Goal: Information Seeking & Learning: Learn about a topic

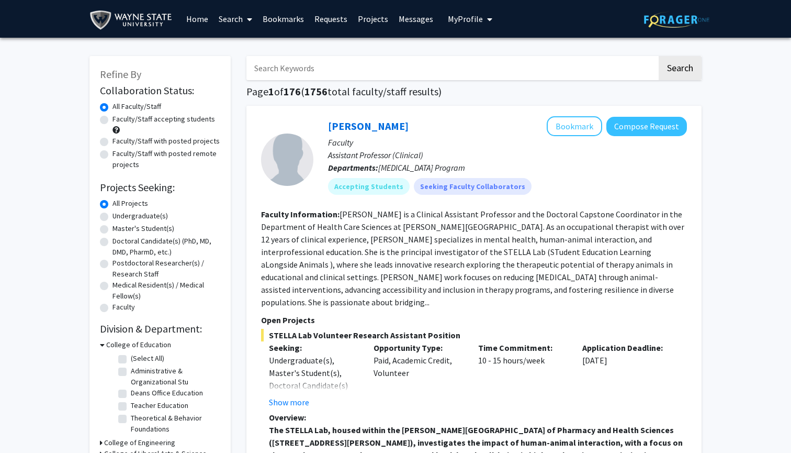
click at [113, 119] on label "Faculty/Staff accepting students" at bounding box center [164, 119] width 103 height 11
click at [113, 119] on input "Faculty/Staff accepting students" at bounding box center [116, 117] width 7 height 7
radio input "true"
click at [113, 241] on label "Doctoral Candidate(s) (PhD, MD, DMD, PharmD, etc.)" at bounding box center [167, 247] width 108 height 22
click at [113, 241] on input "Doctoral Candidate(s) (PhD, MD, DMD, PharmD, etc.)" at bounding box center [116, 239] width 7 height 7
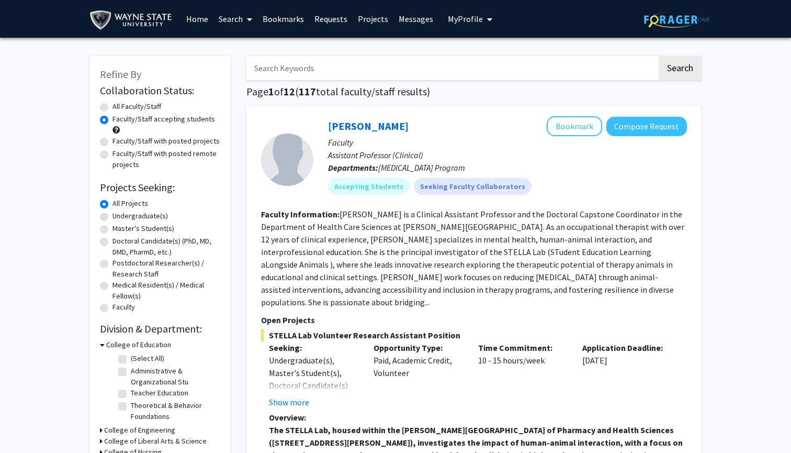
radio input "true"
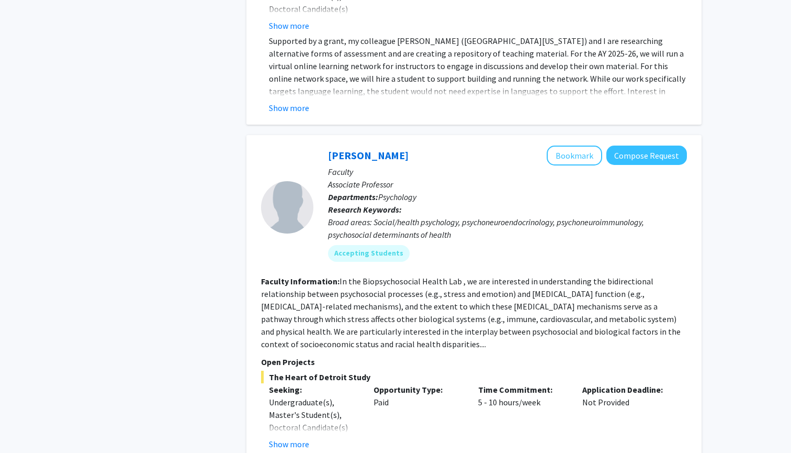
scroll to position [1014, 0]
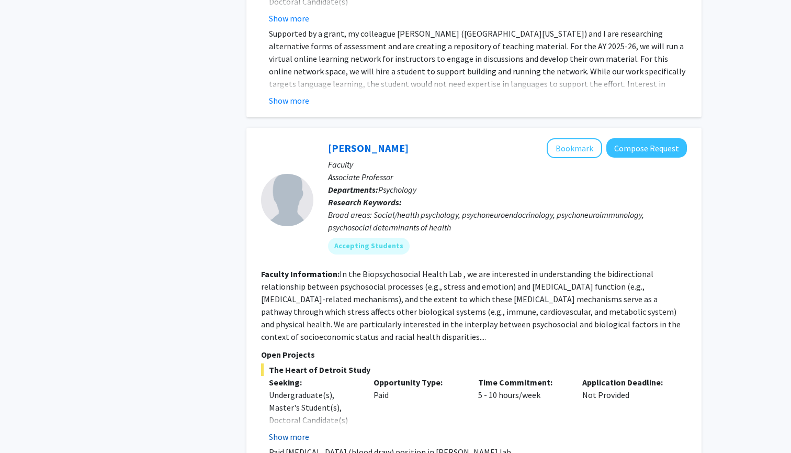
click at [288, 430] on button "Show more" at bounding box center [289, 436] width 40 height 13
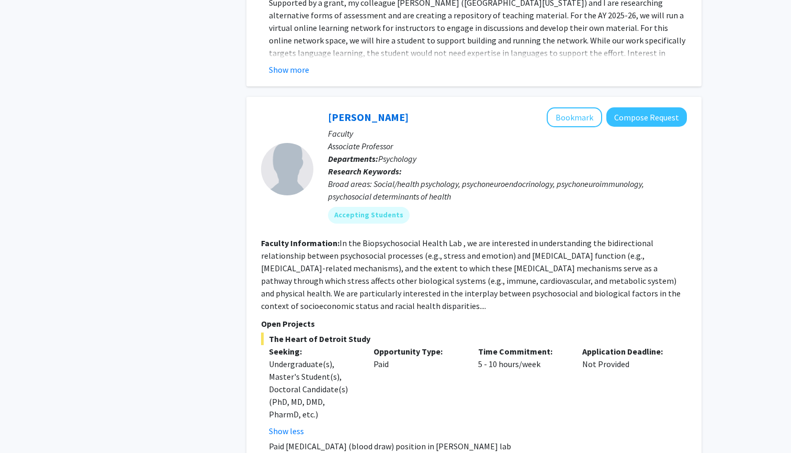
scroll to position [1020, 0]
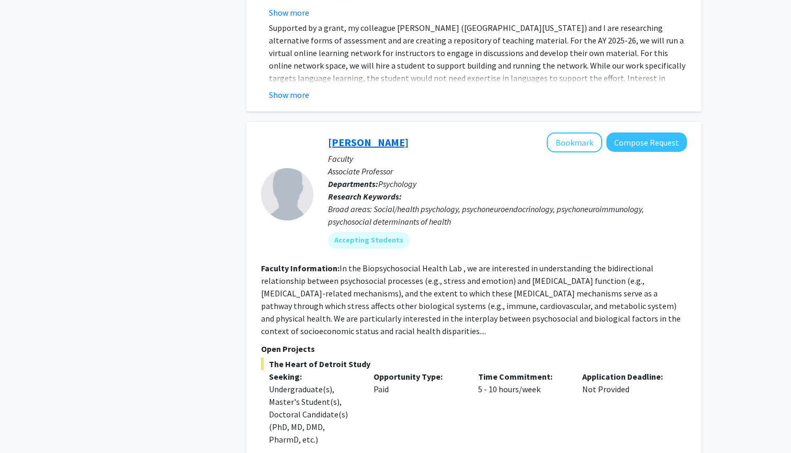
click at [381, 136] on link "[PERSON_NAME]" at bounding box center [368, 142] width 81 height 13
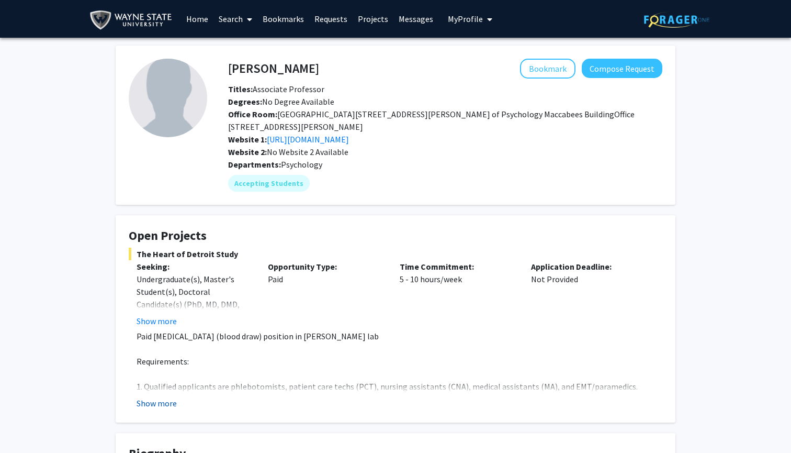
click at [159, 402] on button "Show more" at bounding box center [157, 403] width 40 height 13
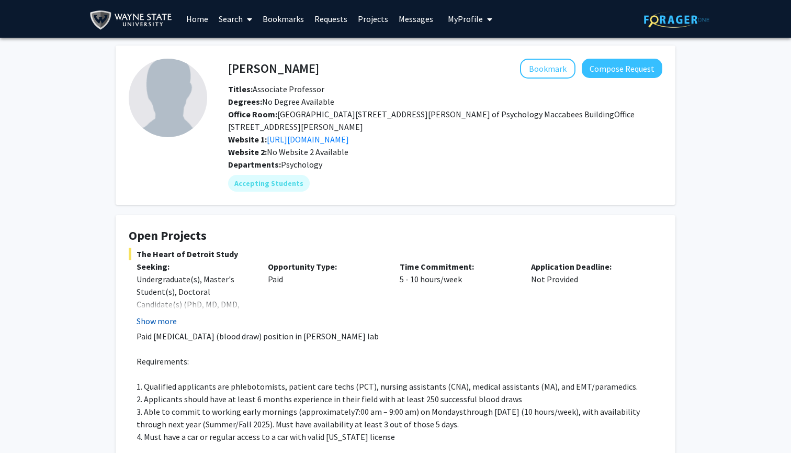
click at [163, 322] on button "Show more" at bounding box center [157, 321] width 40 height 13
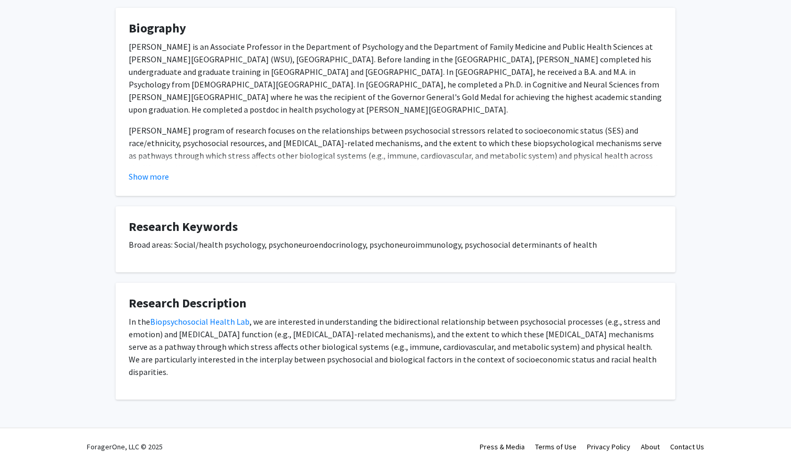
scroll to position [525, 0]
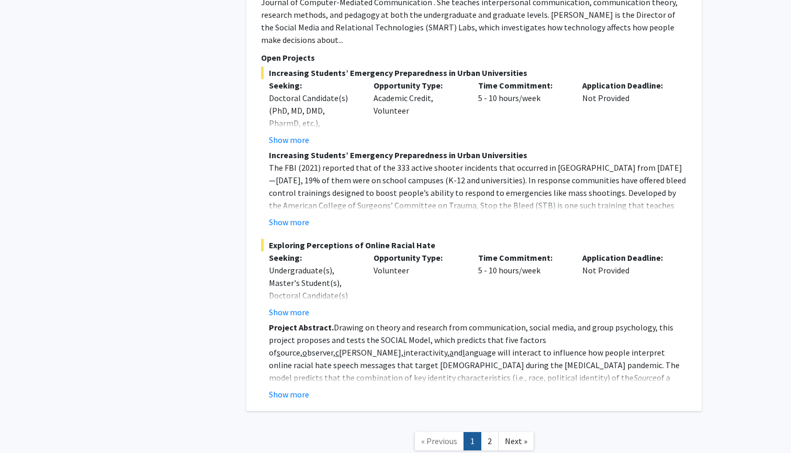
scroll to position [4408, 0]
click at [486, 432] on link "2" at bounding box center [490, 441] width 18 height 18
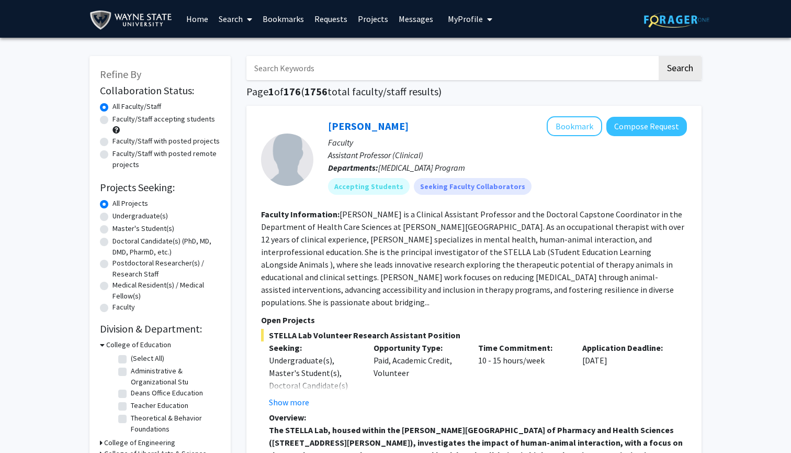
click at [150, 121] on label "Faculty/Staff accepting students" at bounding box center [164, 119] width 103 height 11
click at [119, 120] on input "Faculty/Staff accepting students" at bounding box center [116, 117] width 7 height 7
radio input "true"
click at [141, 110] on label "All Faculty/Staff" at bounding box center [137, 106] width 49 height 11
click at [119, 108] on input "All Faculty/Staff" at bounding box center [116, 104] width 7 height 7
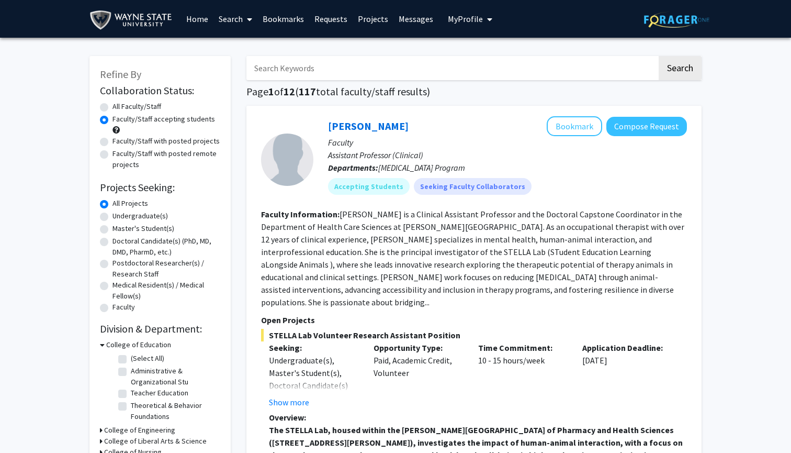
radio input "true"
click at [131, 241] on label "Doctoral Candidate(s) (PhD, MD, DMD, PharmD, etc.)" at bounding box center [167, 247] width 108 height 22
click at [119, 241] on input "Doctoral Candidate(s) (PhD, MD, DMD, PharmD, etc.)" at bounding box center [116, 239] width 7 height 7
radio input "true"
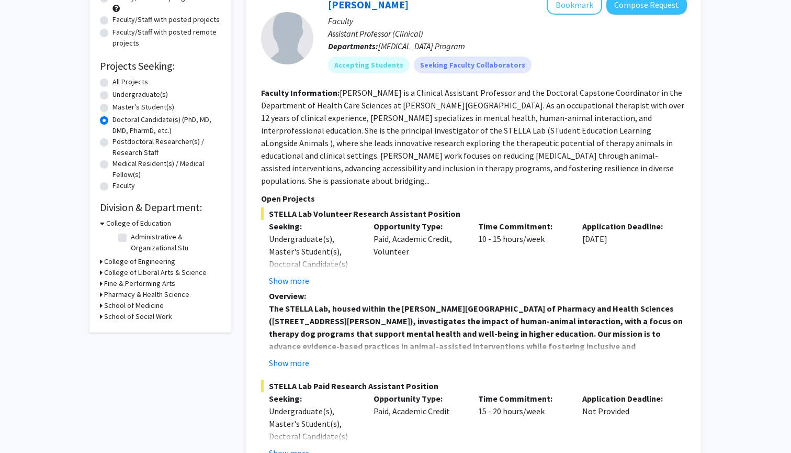
scroll to position [124, 0]
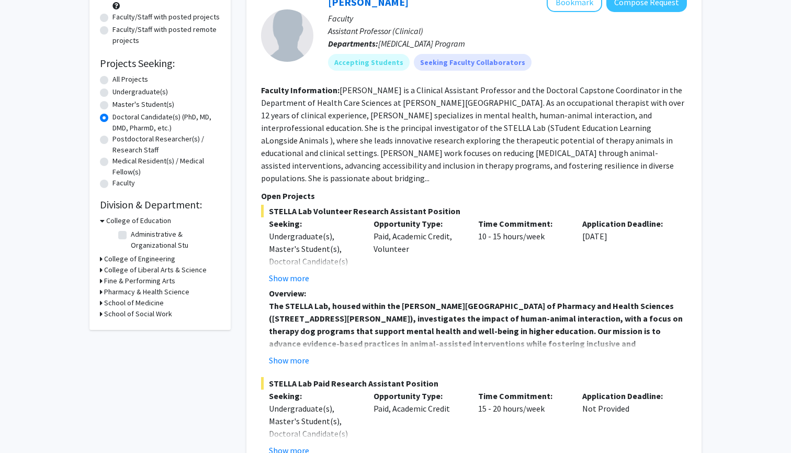
click at [100, 304] on icon at bounding box center [101, 302] width 3 height 11
click at [131, 317] on label "Physiology" at bounding box center [148, 316] width 35 height 11
click at [131, 317] on input "Physiology" at bounding box center [134, 314] width 7 height 7
checkbox input "true"
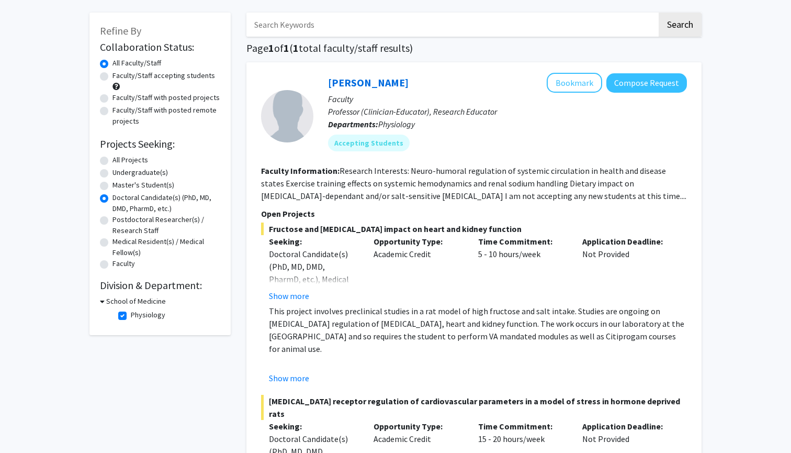
scroll to position [46, 0]
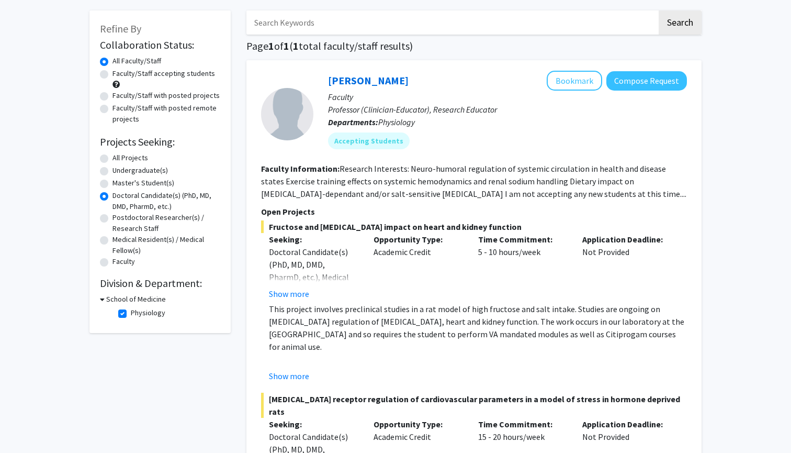
click at [131, 318] on label "Physiology" at bounding box center [148, 312] width 35 height 11
click at [131, 314] on input "Physiology" at bounding box center [134, 310] width 7 height 7
checkbox input "false"
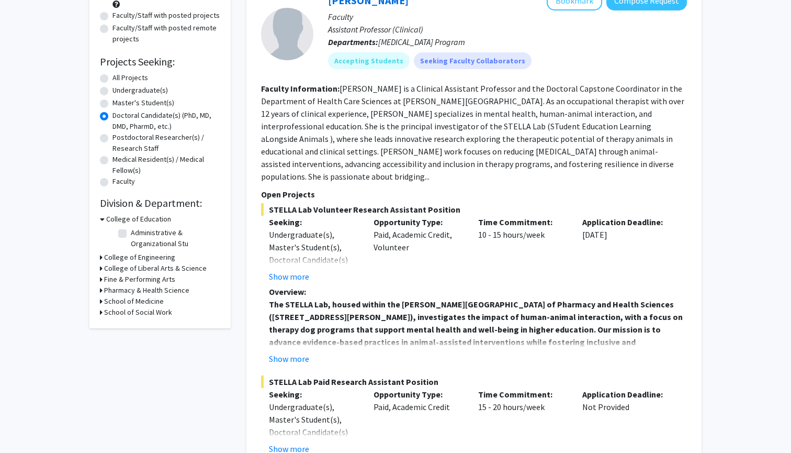
scroll to position [139, 0]
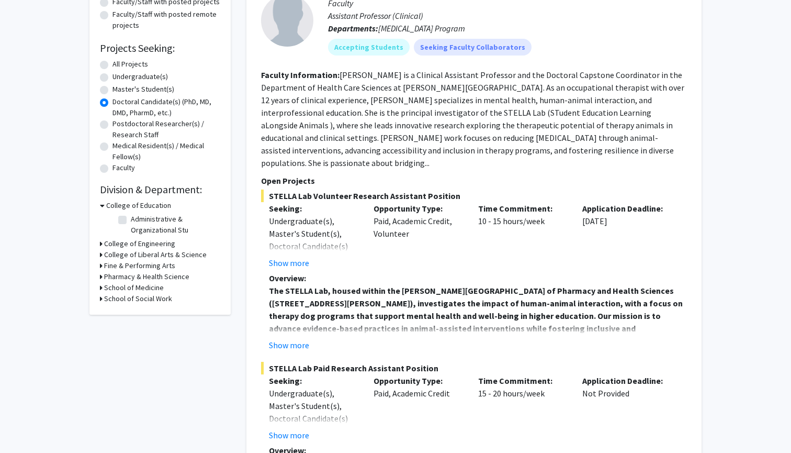
click at [99, 276] on div "Refine By Collaboration Status: Collaboration Status All Faculty/Staff Collabor…" at bounding box center [160, 116] width 141 height 398
click at [116, 277] on h3 "Pharmacy & Health Science" at bounding box center [146, 276] width 85 height 11
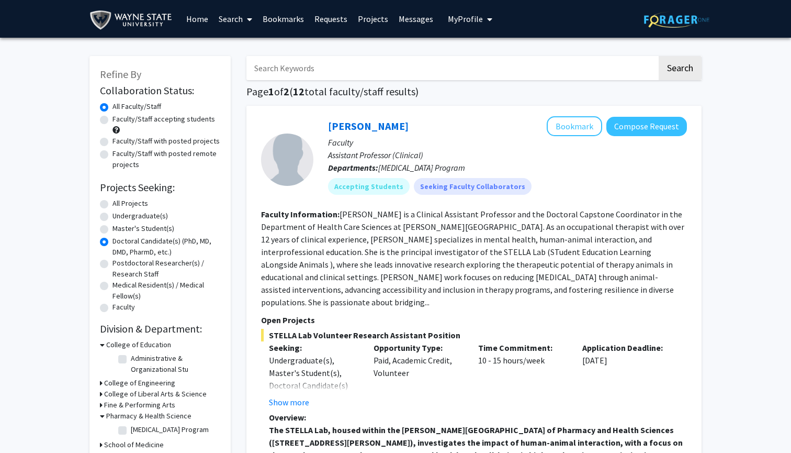
scroll to position [0, 0]
click at [106, 248] on div "Doctoral Candidate(s) (PhD, MD, DMD, PharmD, etc.)" at bounding box center [160, 247] width 120 height 22
click at [115, 202] on label "All Projects" at bounding box center [131, 203] width 36 height 11
click at [115, 202] on input "All Projects" at bounding box center [116, 201] width 7 height 7
radio input "true"
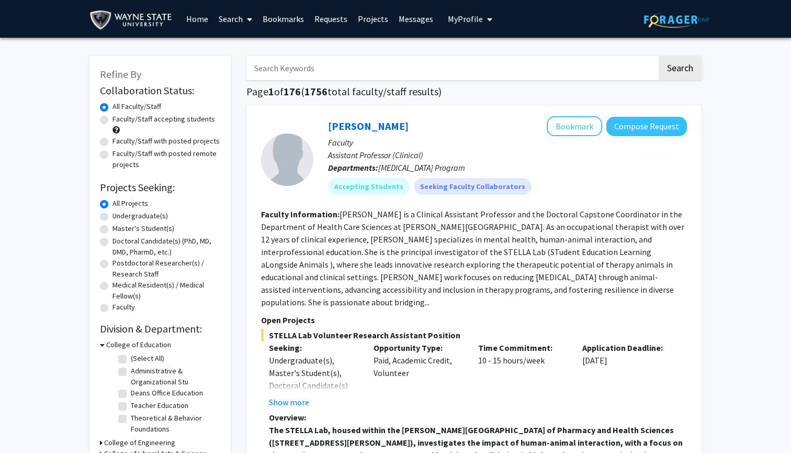
click at [168, 122] on label "Faculty/Staff accepting students" at bounding box center [164, 119] width 103 height 11
click at [119, 120] on input "Faculty/Staff accepting students" at bounding box center [116, 117] width 7 height 7
radio input "true"
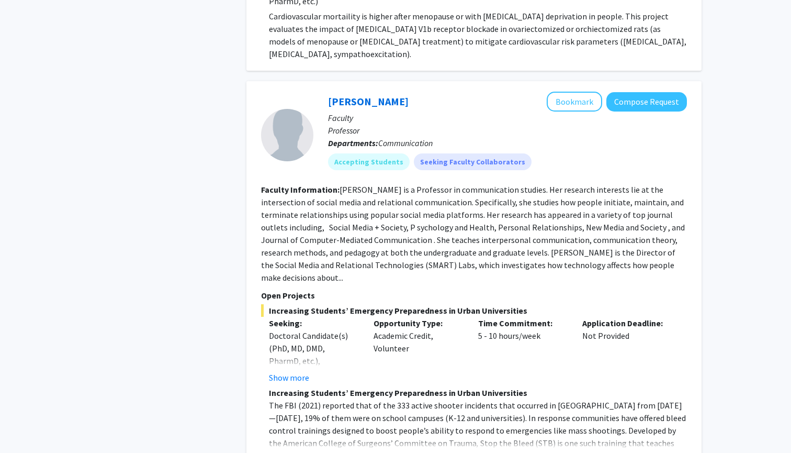
scroll to position [4189, 0]
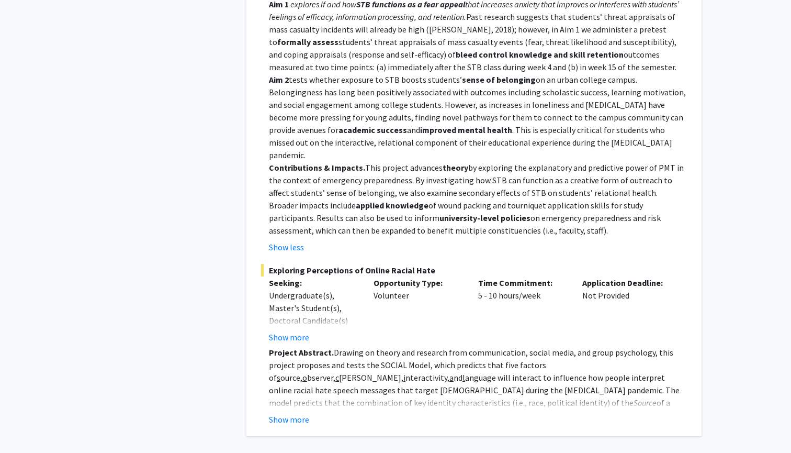
scroll to position [4816, 0]
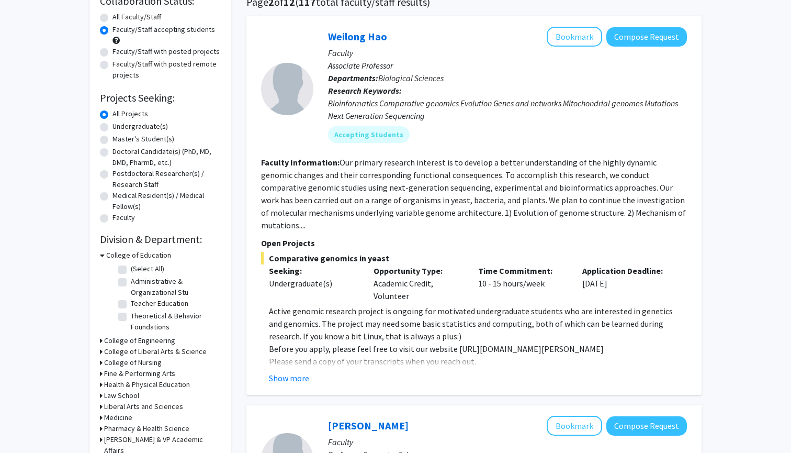
scroll to position [92, 0]
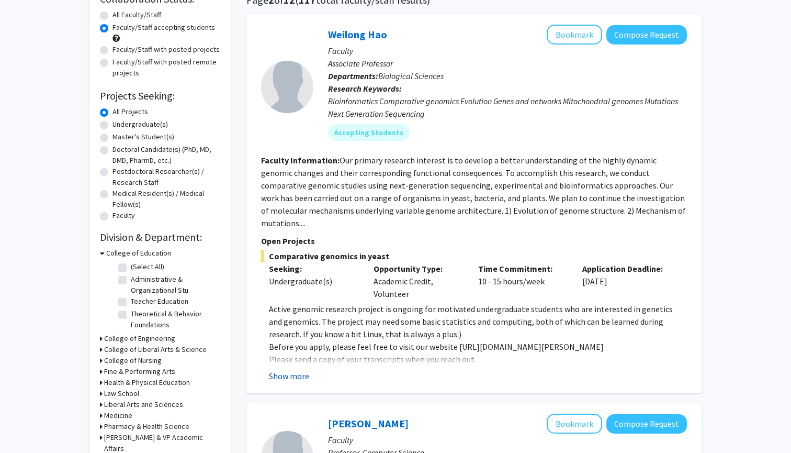
click at [291, 370] on button "Show more" at bounding box center [289, 376] width 40 height 13
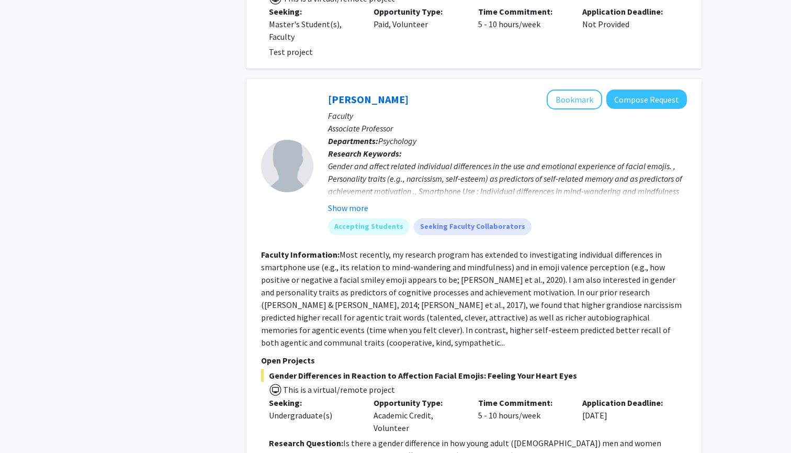
scroll to position [1090, 0]
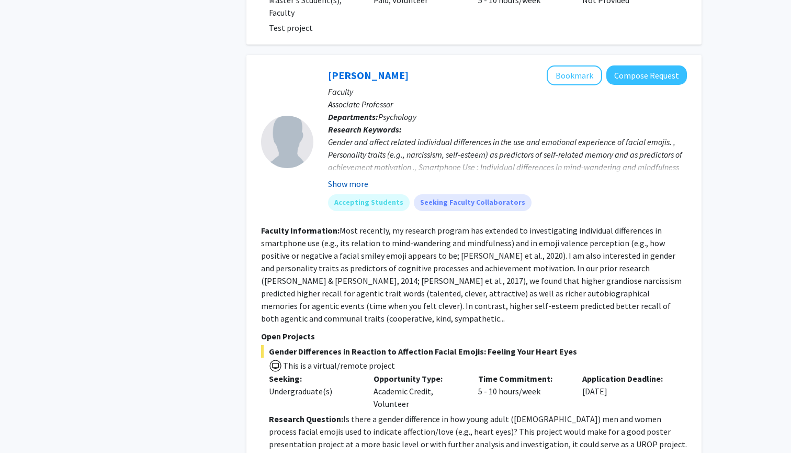
click at [360, 177] on button "Show more" at bounding box center [348, 183] width 40 height 13
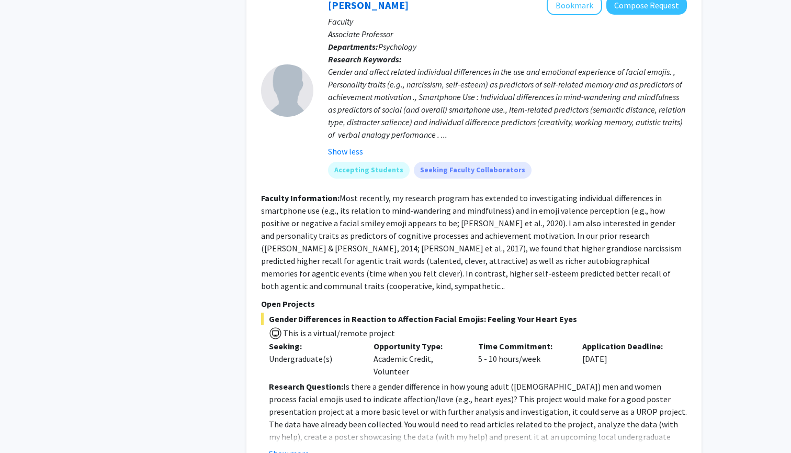
scroll to position [1186, 0]
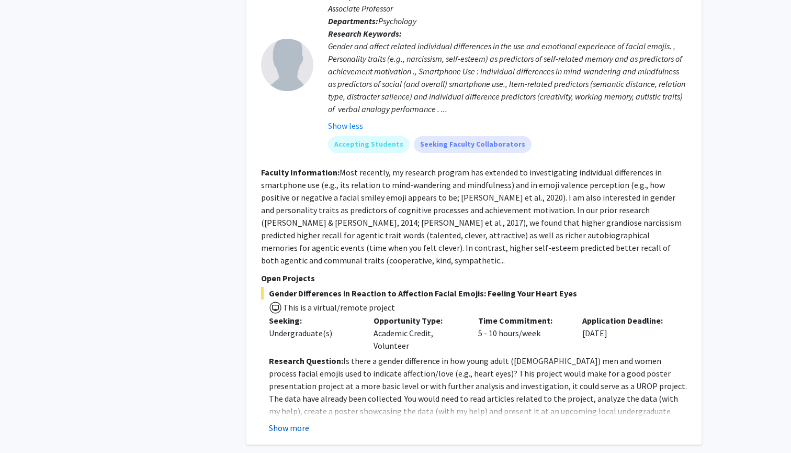
click at [306, 421] on button "Show more" at bounding box center [289, 427] width 40 height 13
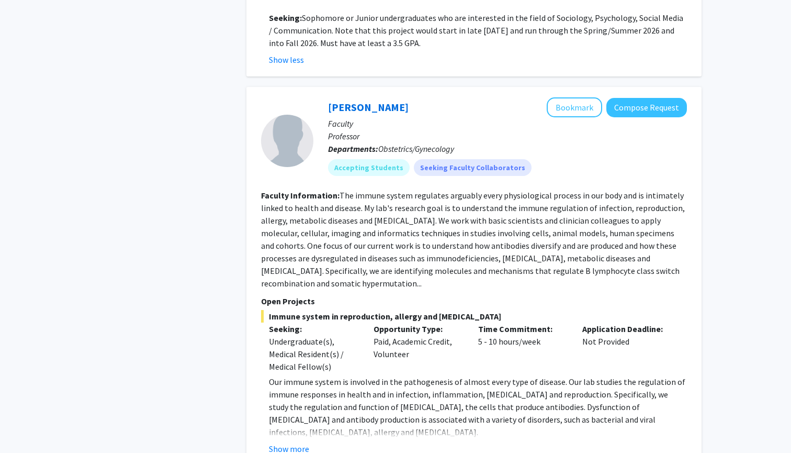
scroll to position [1617, 0]
click at [295, 442] on button "Show more" at bounding box center [289, 448] width 40 height 13
click at [586, 97] on button "Bookmark" at bounding box center [574, 107] width 55 height 20
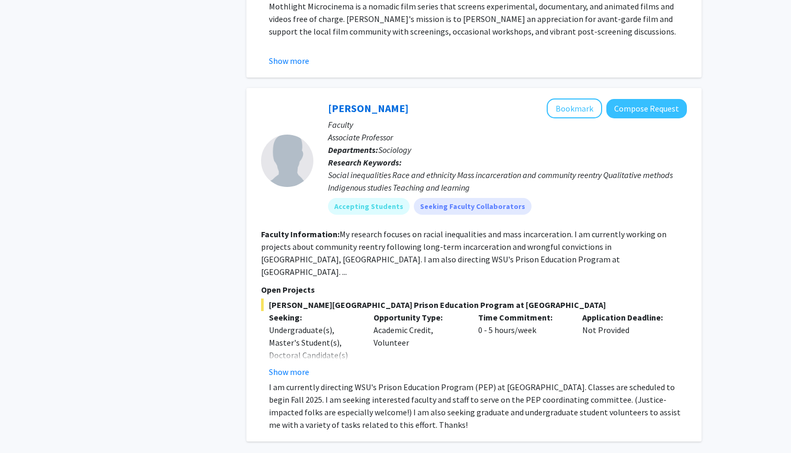
scroll to position [3838, 0]
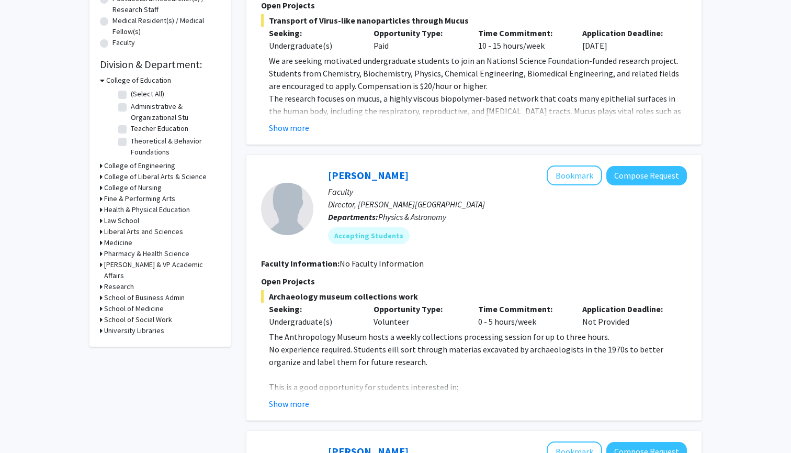
scroll to position [286, 0]
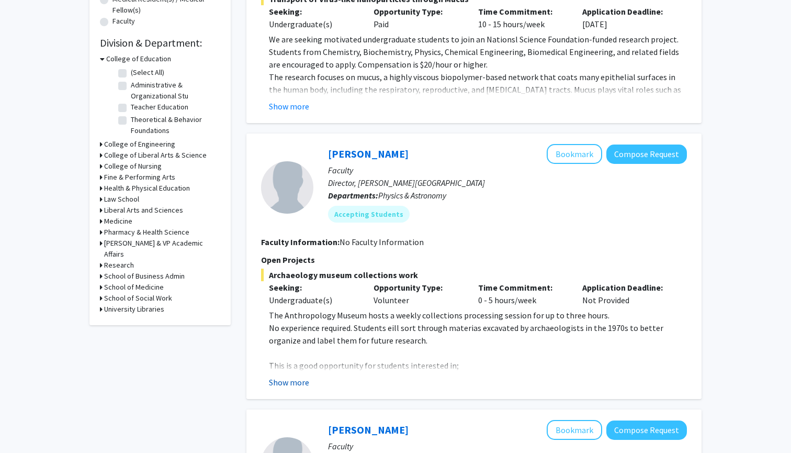
click at [301, 384] on button "Show more" at bounding box center [289, 382] width 40 height 13
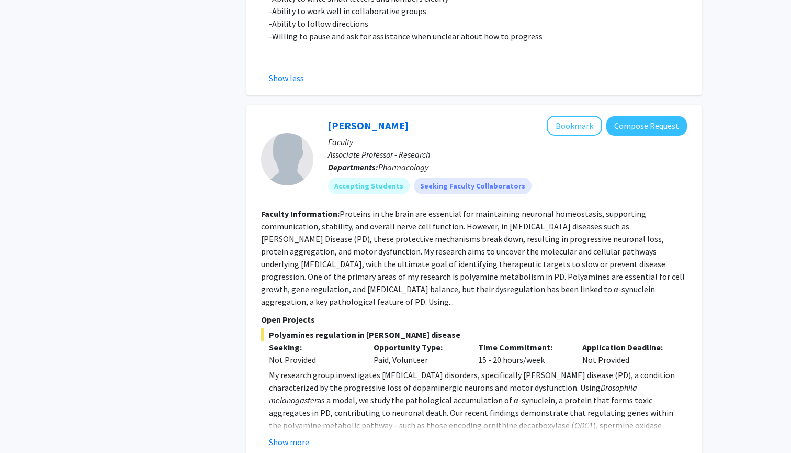
scroll to position [761, 0]
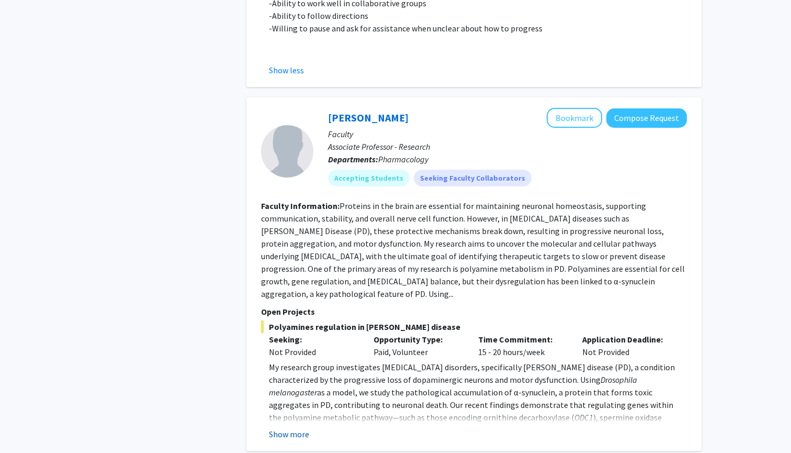
click at [284, 428] on button "Show more" at bounding box center [289, 434] width 40 height 13
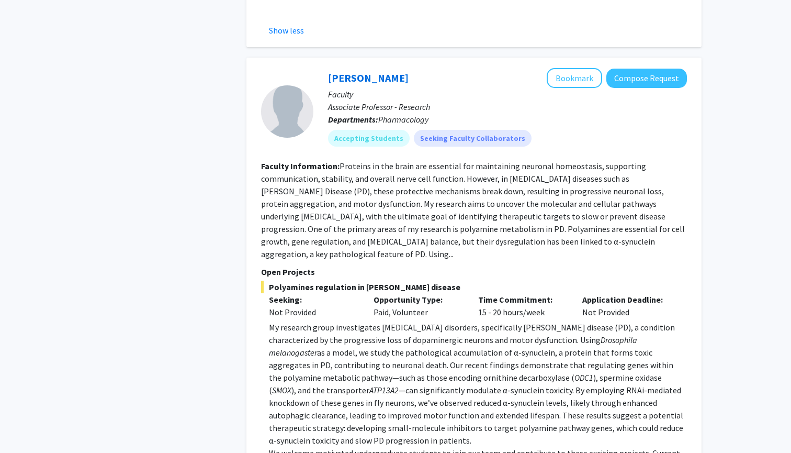
scroll to position [787, 0]
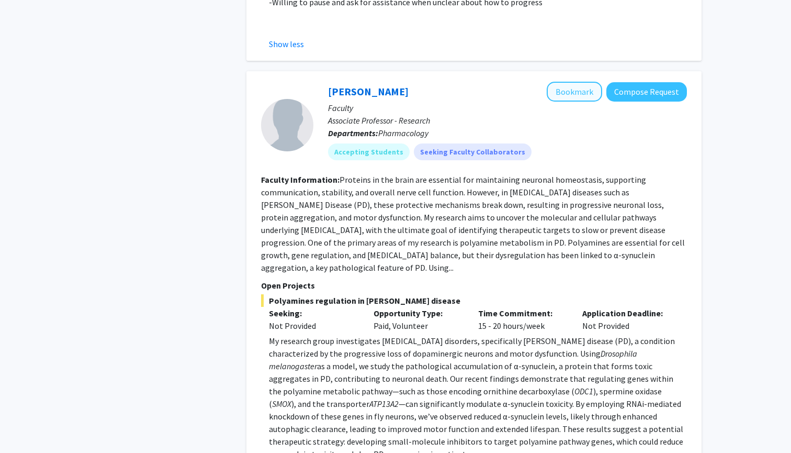
click at [579, 97] on button "Bookmark" at bounding box center [574, 92] width 55 height 20
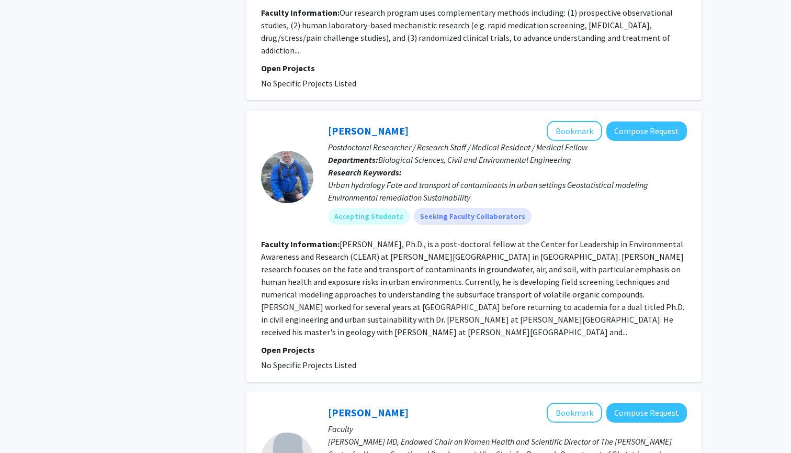
scroll to position [1463, 0]
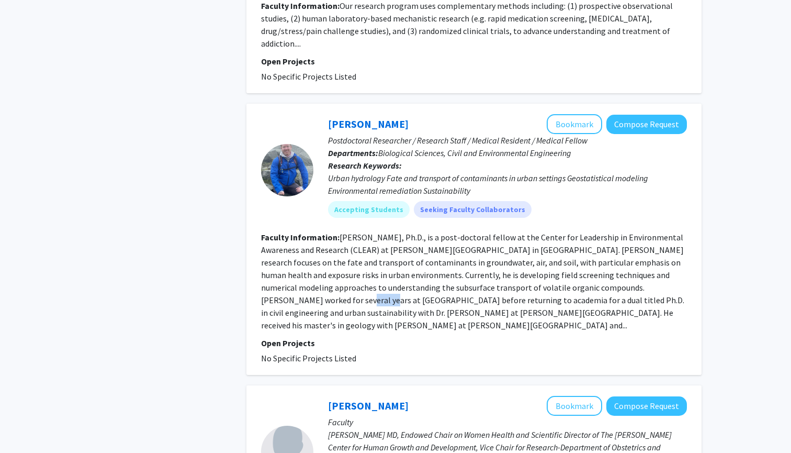
drag, startPoint x: 645, startPoint y: 274, endPoint x: 675, endPoint y: 275, distance: 29.8
click at [675, 275] on section "Faculty Information: [PERSON_NAME], Ph.D., is a post-doctoral fellow at the Cen…" at bounding box center [474, 281] width 426 height 100
copy fg-read-more "Arcadis"
click at [398, 117] on link "[PERSON_NAME]" at bounding box center [368, 123] width 81 height 13
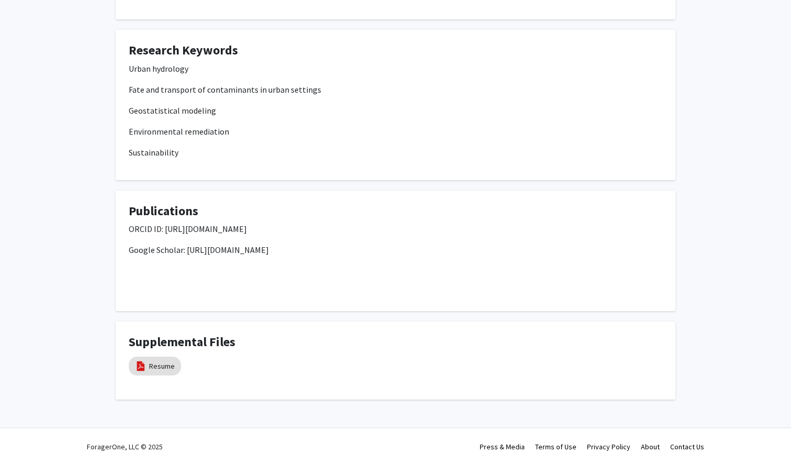
scroll to position [283, 0]
click at [170, 361] on link "Resume" at bounding box center [162, 366] width 26 height 11
select select "custom"
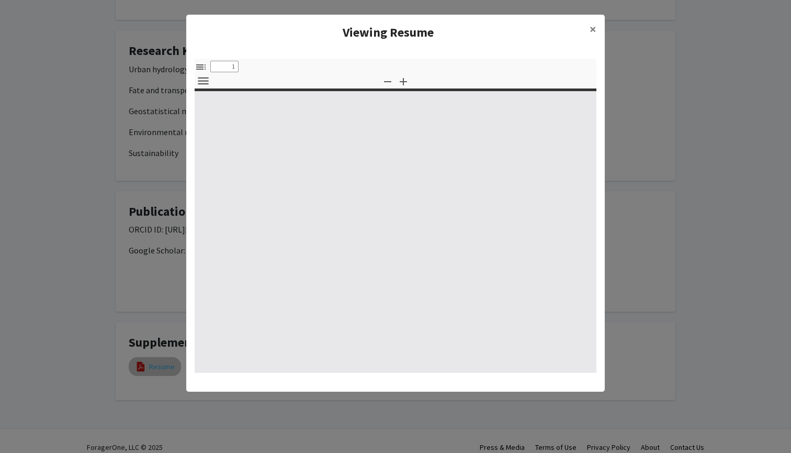
type input "0"
select select "custom"
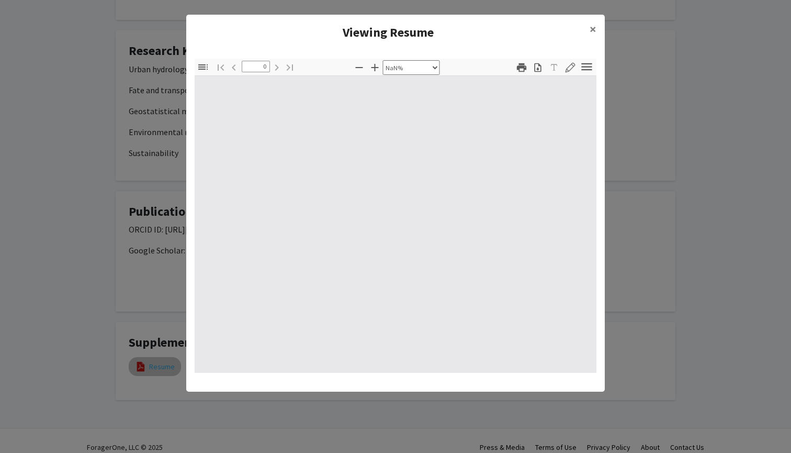
type input "1"
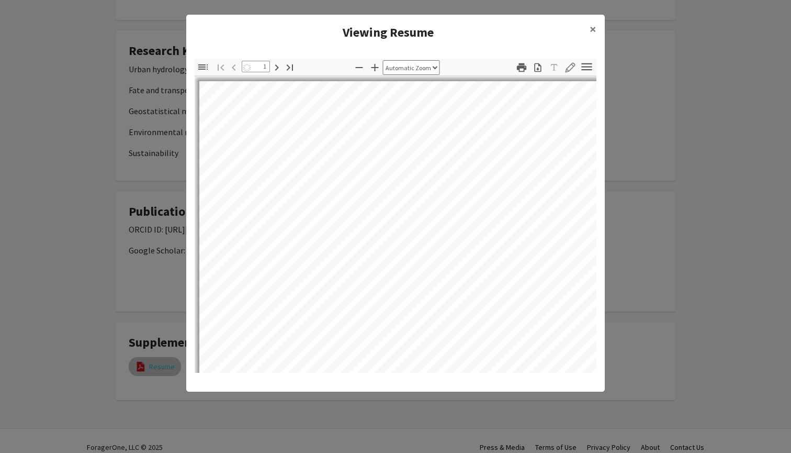
select select "auto"
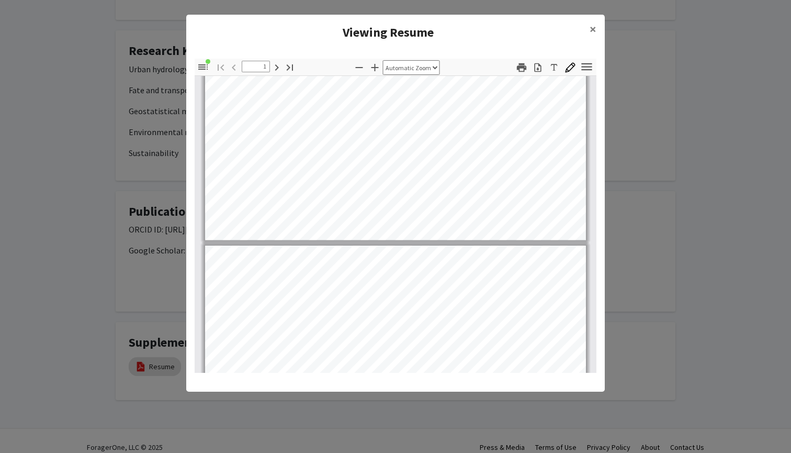
scroll to position [354, 0]
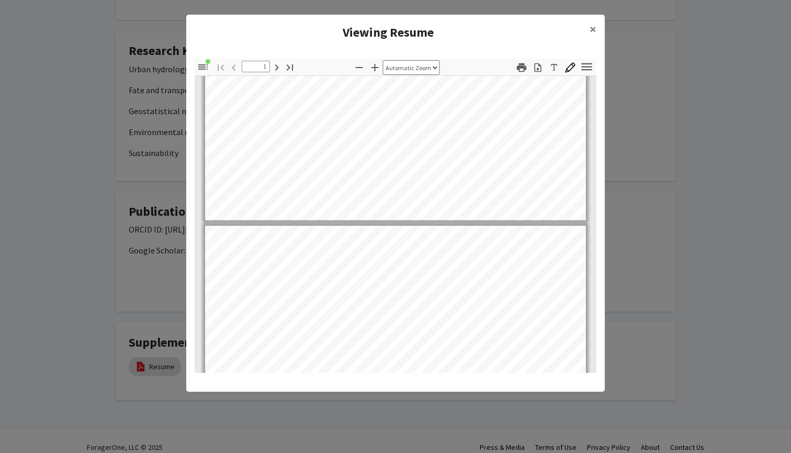
type input "2"
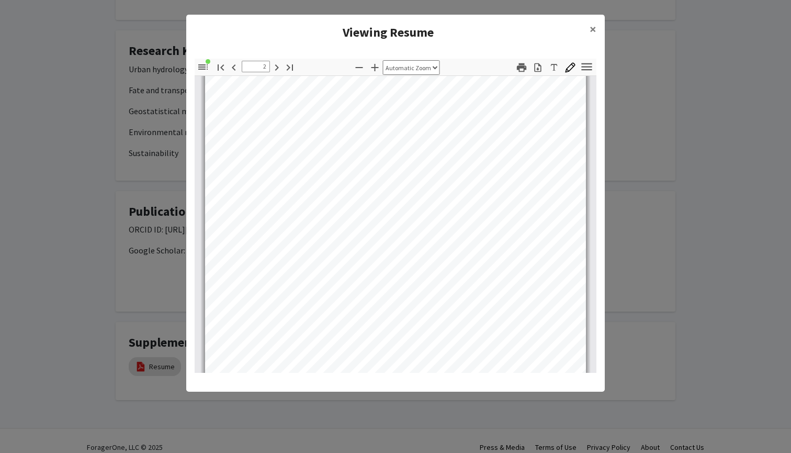
scroll to position [516, 0]
